Goal: Transaction & Acquisition: Download file/media

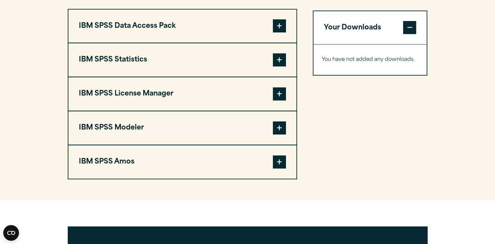
click at [278, 66] on span at bounding box center [279, 59] width 13 height 13
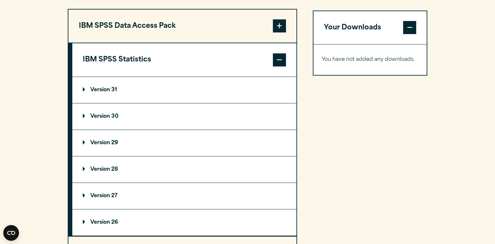
click at [102, 146] on p "Version 29" at bounding box center [100, 142] width 35 height 5
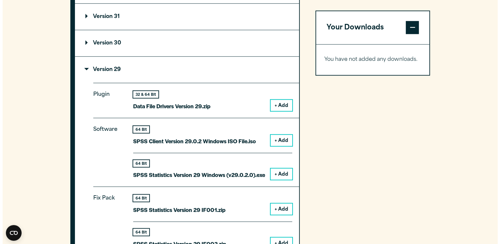
scroll to position [585, 0]
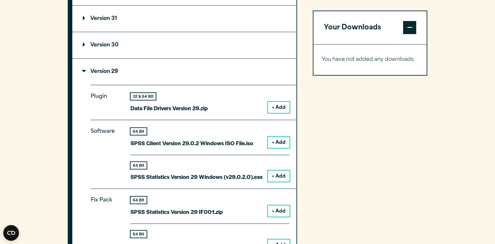
click at [275, 182] on button "+ Add" at bounding box center [279, 176] width 22 height 11
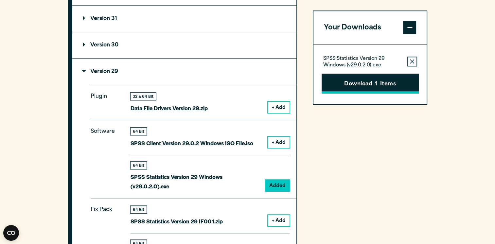
click at [377, 88] on button "Download 1 Items" at bounding box center [370, 84] width 97 height 20
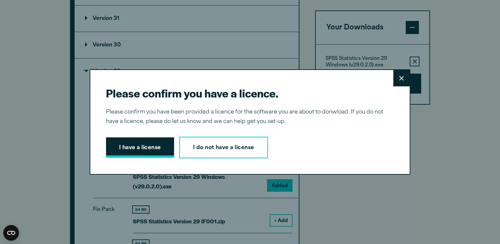
click at [150, 145] on button "I have a license" at bounding box center [140, 148] width 68 height 20
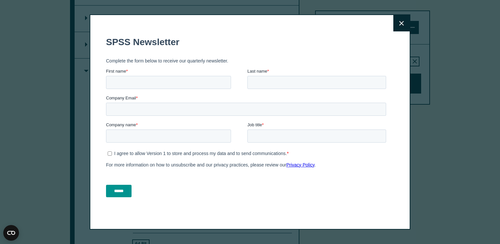
click at [400, 22] on icon at bounding box center [401, 23] width 5 height 5
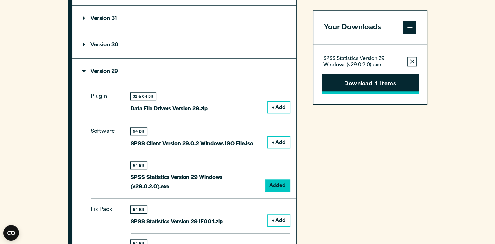
click at [358, 88] on button "Download 1 Items" at bounding box center [370, 84] width 97 height 20
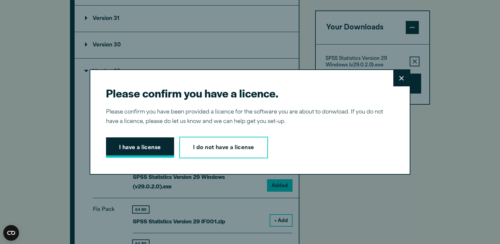
click at [147, 145] on button "I have a license" at bounding box center [140, 148] width 68 height 20
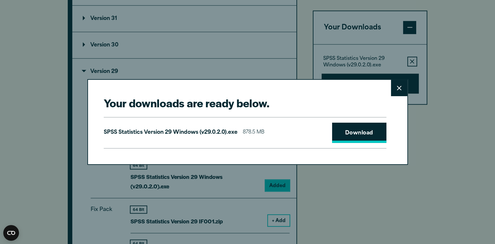
click at [356, 133] on link "Download" at bounding box center [359, 133] width 54 height 20
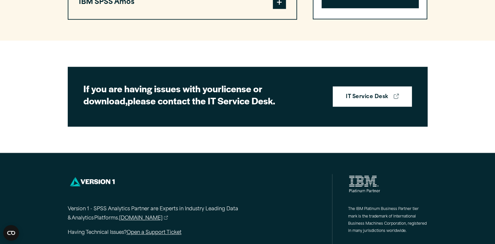
scroll to position [689, 0]
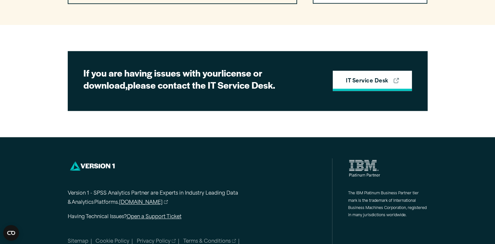
click at [379, 86] on strong "IT Service Desk" at bounding box center [367, 81] width 42 height 9
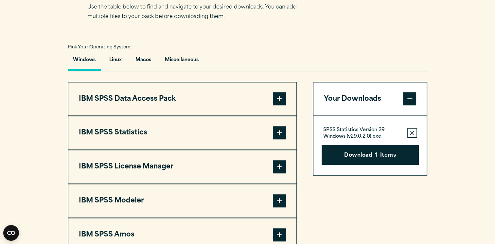
scroll to position [470, 0]
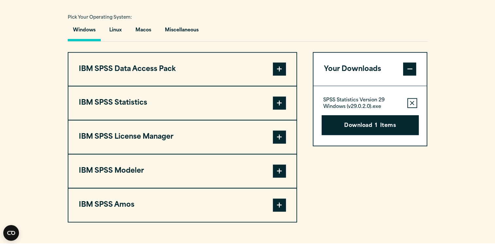
click at [280, 110] on span at bounding box center [279, 103] width 13 height 13
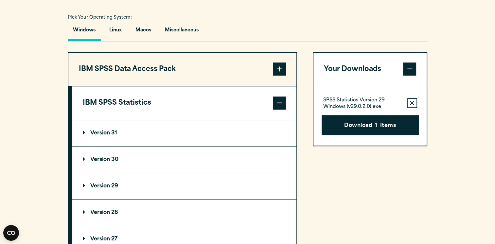
click at [110, 136] on p "Version 31" at bounding box center [100, 133] width 34 height 5
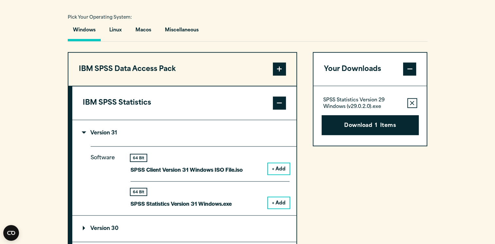
click at [273, 209] on button "+ Add" at bounding box center [279, 202] width 22 height 11
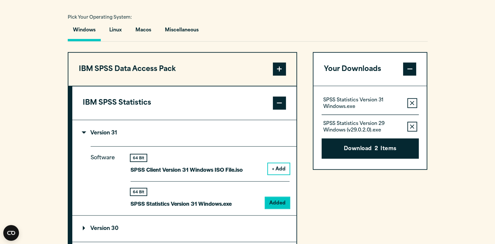
click at [412, 129] on icon "button" at bounding box center [412, 126] width 4 height 5
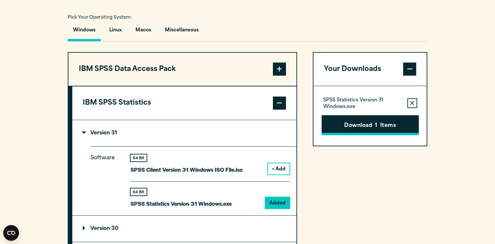
click at [383, 136] on button "Download 1 Items" at bounding box center [370, 125] width 97 height 20
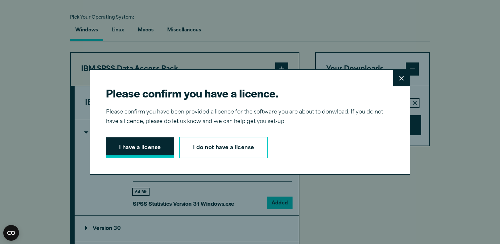
click at [124, 147] on button "I have a license" at bounding box center [140, 148] width 68 height 20
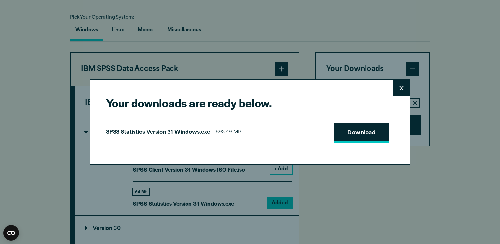
click at [365, 128] on link "Download" at bounding box center [362, 133] width 54 height 20
drag, startPoint x: 16, startPoint y: 61, endPoint x: 129, endPoint y: 81, distance: 114.1
click at [16, 61] on div "Your downloads are ready below. Close SPSS Statistics Version 31 Windows.exe 89…" at bounding box center [250, 122] width 500 height 244
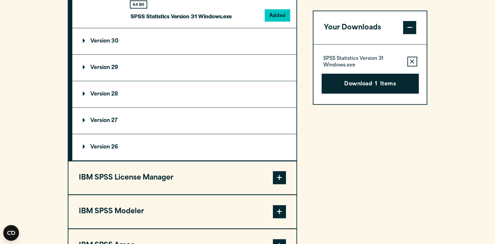
scroll to position [655, 0]
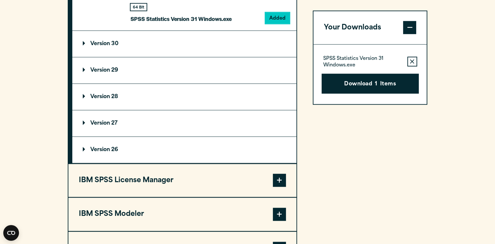
click at [229, 57] on summary "Version 30" at bounding box center [184, 44] width 224 height 26
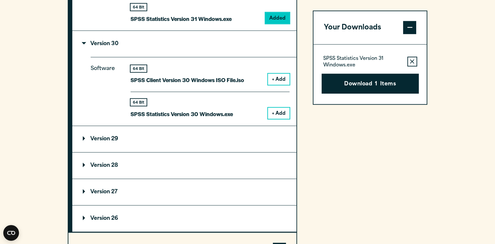
click at [277, 119] on button "+ Add" at bounding box center [279, 113] width 22 height 11
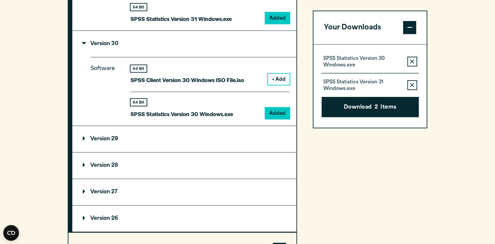
click at [411, 82] on button "Remove this item from your software download list" at bounding box center [413, 86] width 10 height 10
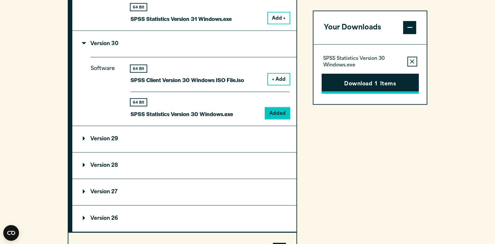
click at [369, 85] on button "Download 1 Items" at bounding box center [370, 84] width 97 height 20
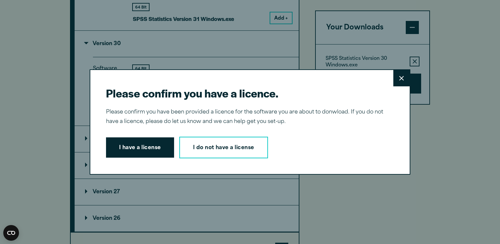
click at [145, 148] on button "I have a license" at bounding box center [140, 148] width 68 height 20
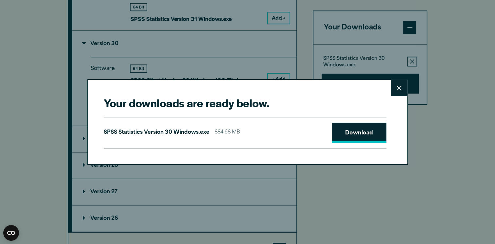
click at [362, 136] on link "Download" at bounding box center [359, 133] width 54 height 20
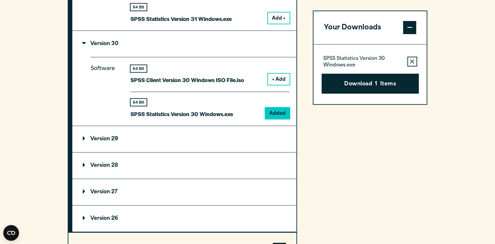
click at [349, 179] on div "Your downloads are ready below. Close SPSS Statistics Version 30 Windows.exe 88…" at bounding box center [247, 122] width 495 height 244
